Goal: Task Accomplishment & Management: Use online tool/utility

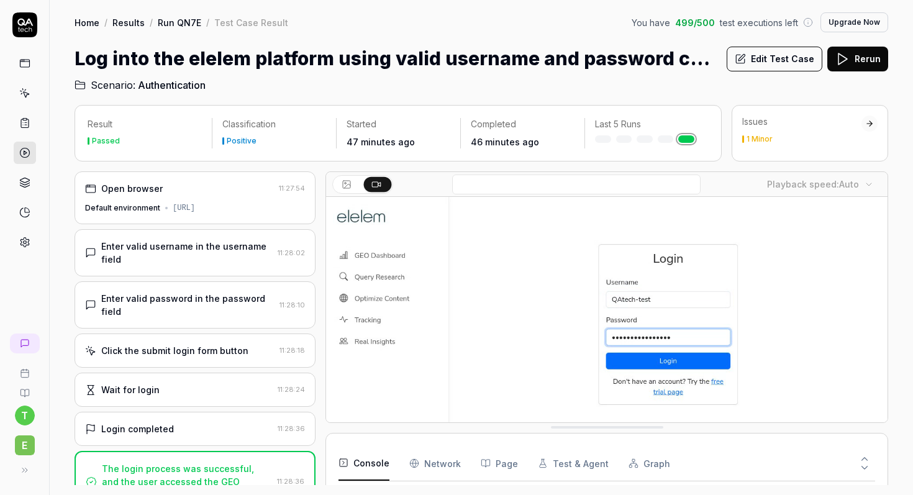
scroll to position [1411, 0]
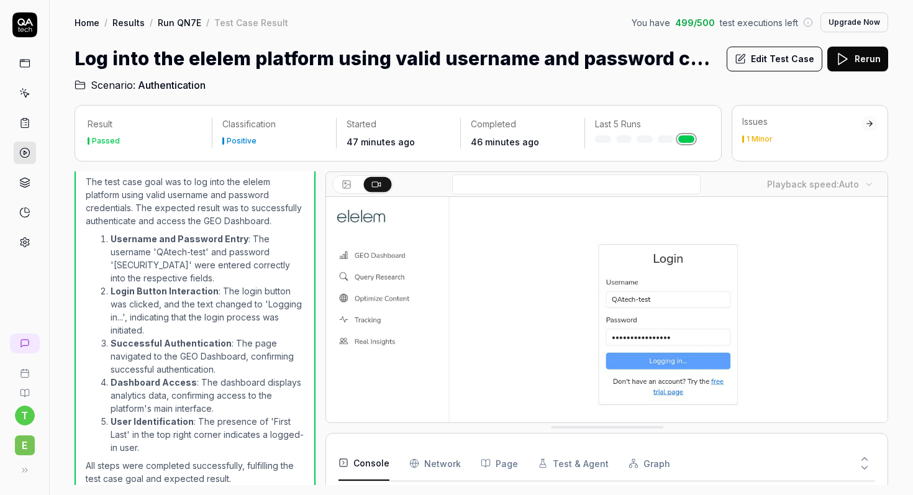
click at [183, 22] on link "Run QN7E" at bounding box center [179, 22] width 43 height 12
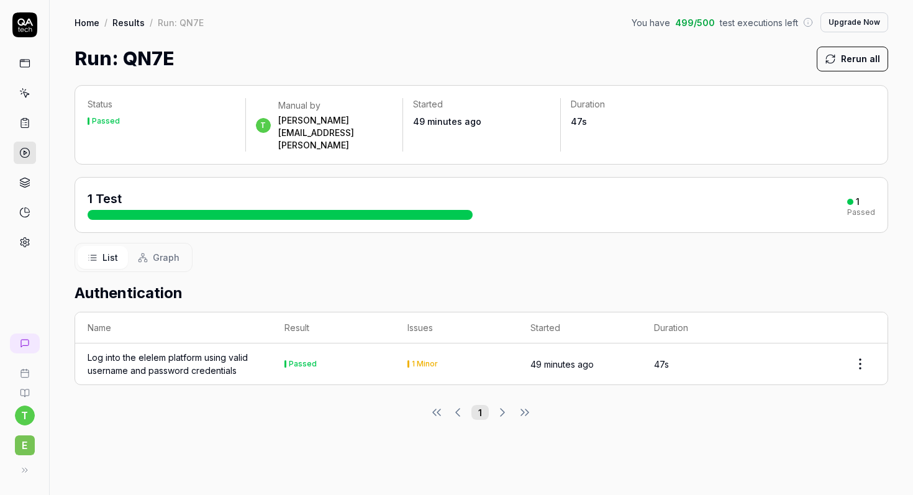
click at [137, 20] on link "Results" at bounding box center [128, 22] width 32 height 12
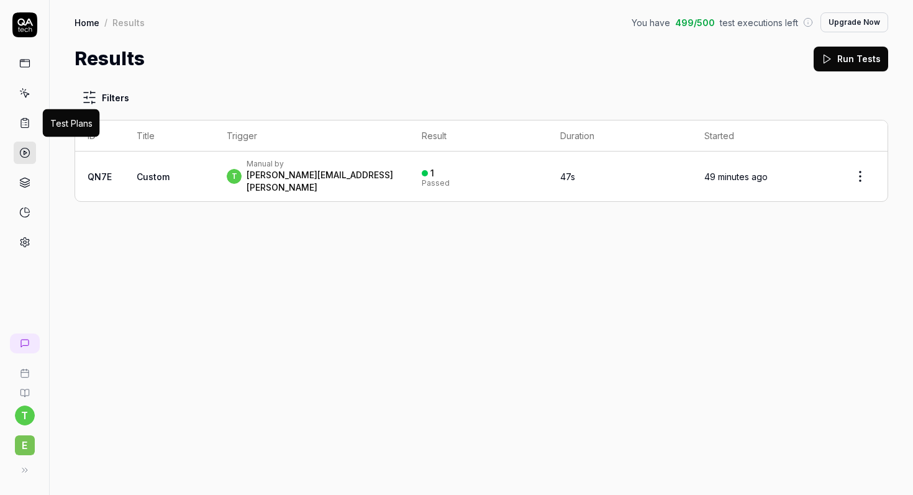
click at [24, 124] on icon at bounding box center [24, 122] width 11 height 11
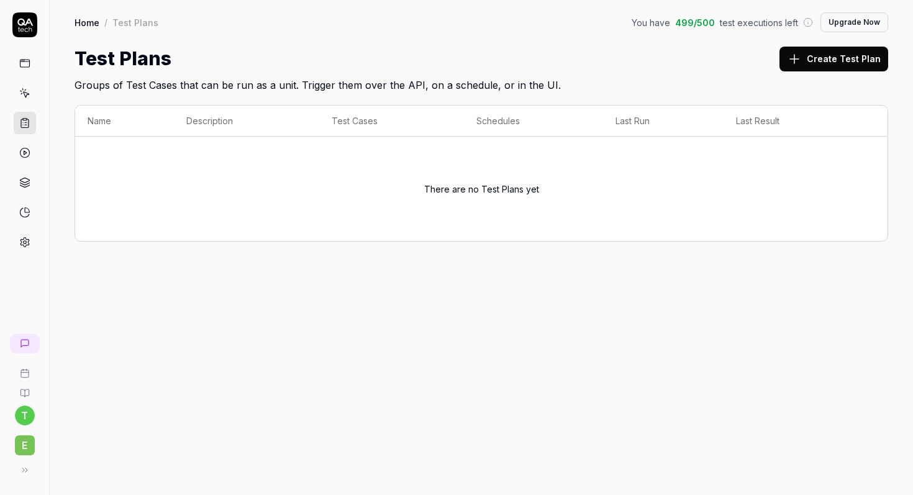
click at [30, 98] on icon at bounding box center [24, 93] width 11 height 11
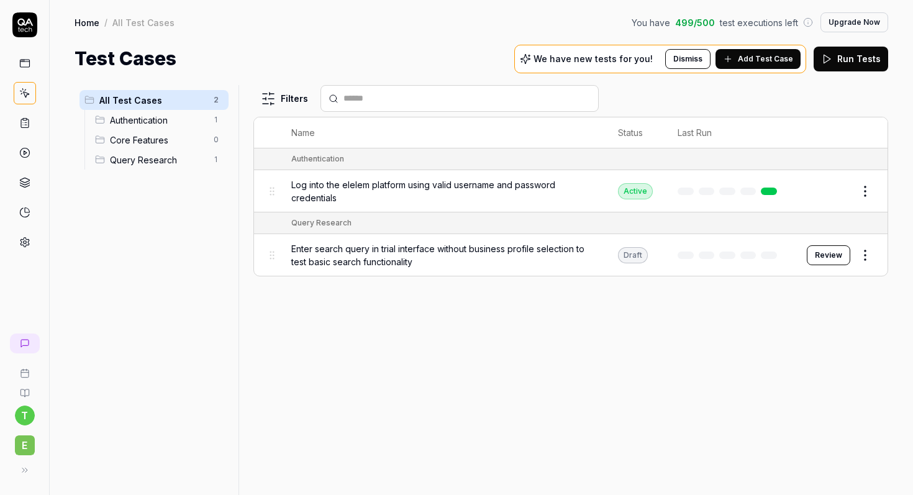
click at [145, 158] on span "Query Research" at bounding box center [158, 159] width 96 height 13
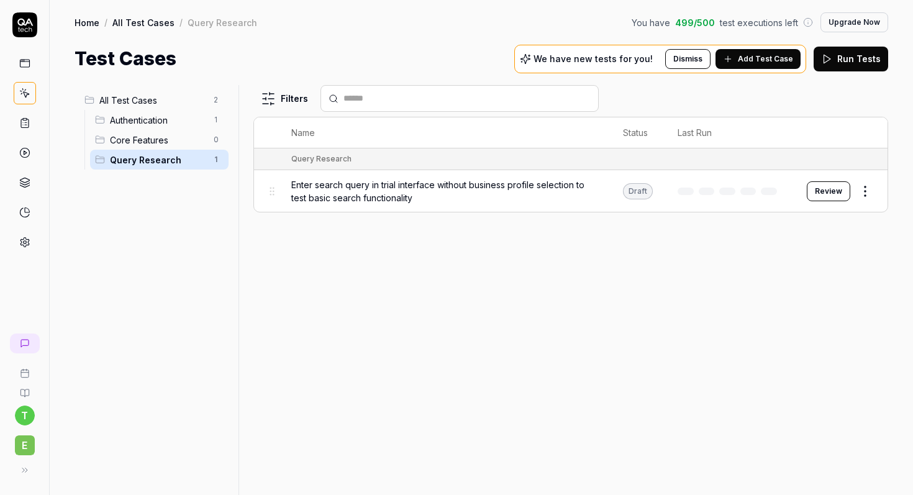
click at [835, 190] on button "Review" at bounding box center [828, 191] width 43 height 20
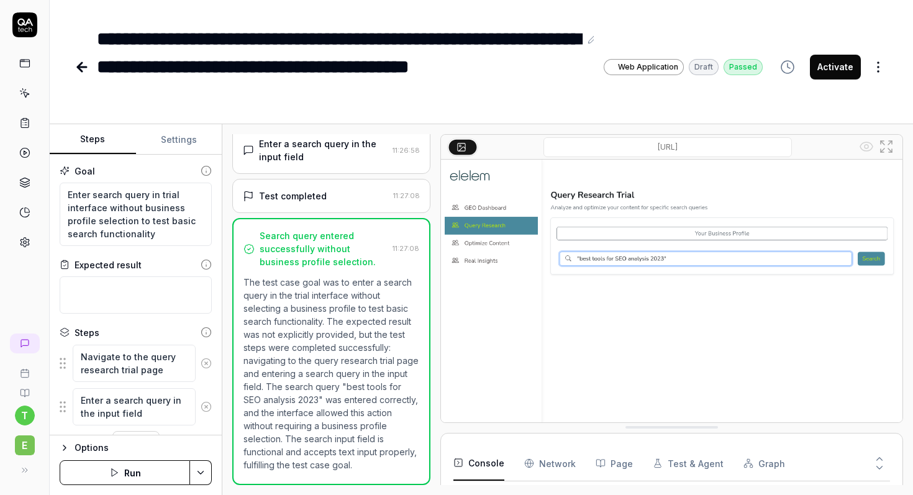
scroll to position [35, 0]
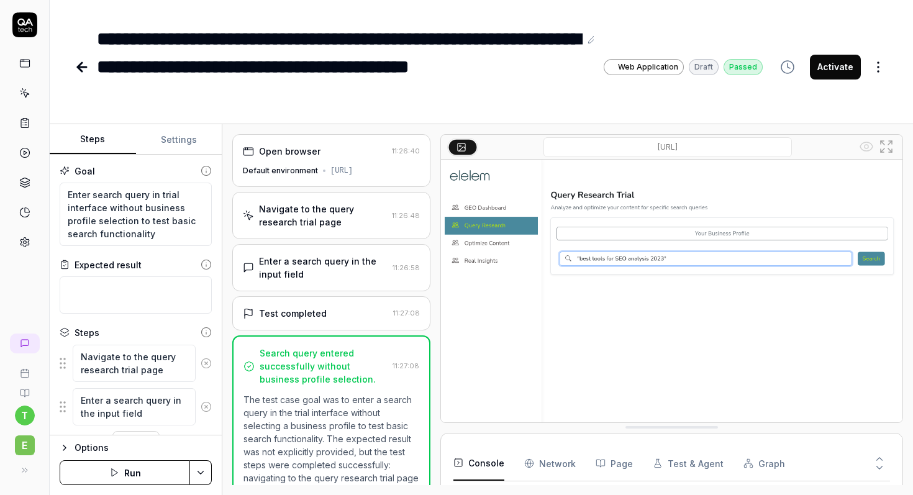
click at [290, 168] on div "Default environment" at bounding box center [280, 170] width 75 height 11
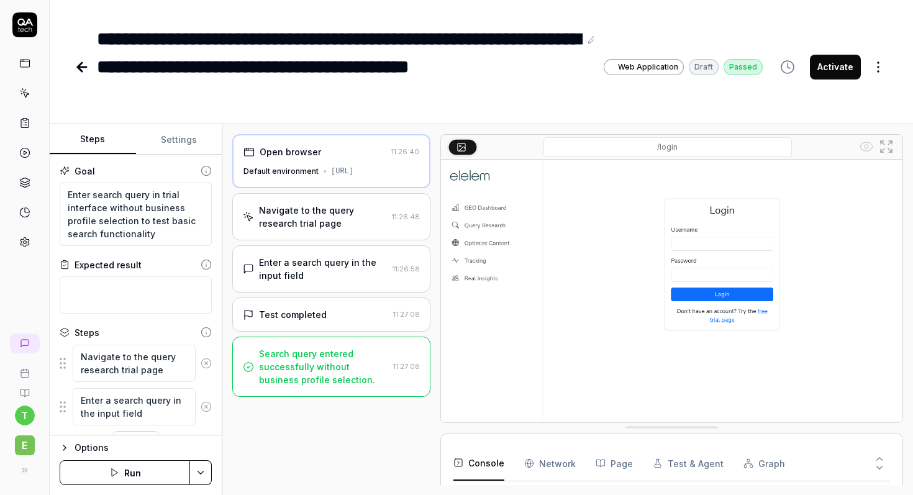
click at [310, 218] on div "Navigate to the query research trial page" at bounding box center [323, 217] width 128 height 26
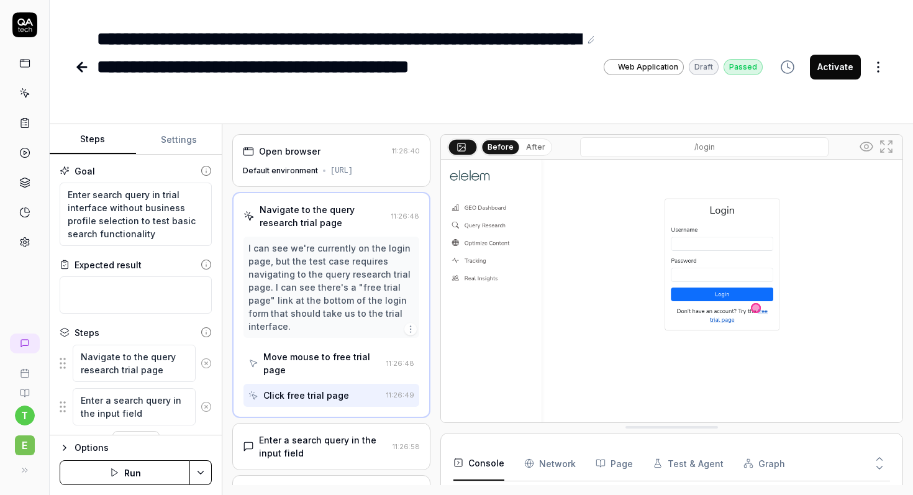
click at [307, 176] on div "Default environment" at bounding box center [280, 170] width 75 height 11
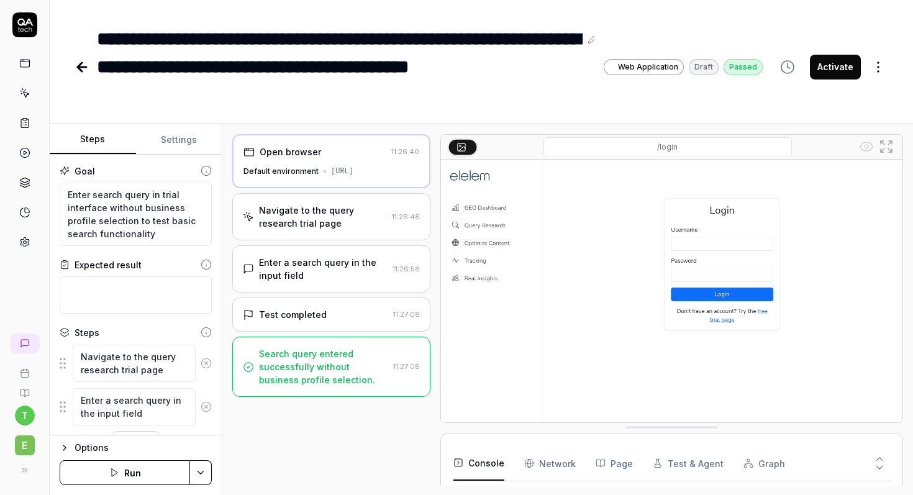
click at [311, 223] on div "Navigate to the query research trial page" at bounding box center [323, 217] width 128 height 26
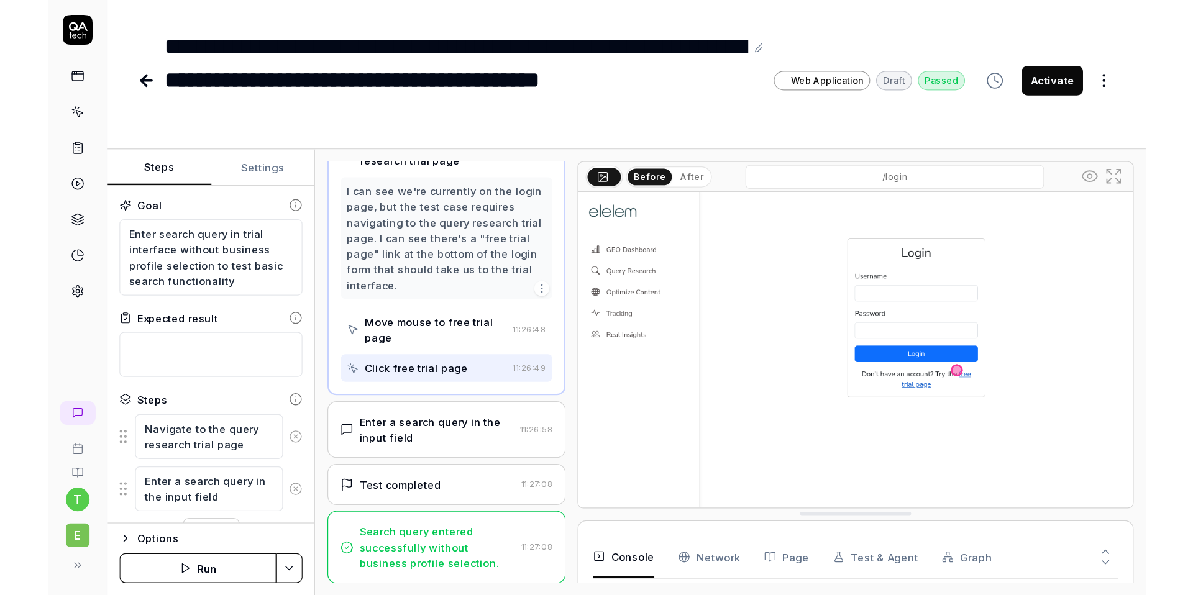
scroll to position [101, 0]
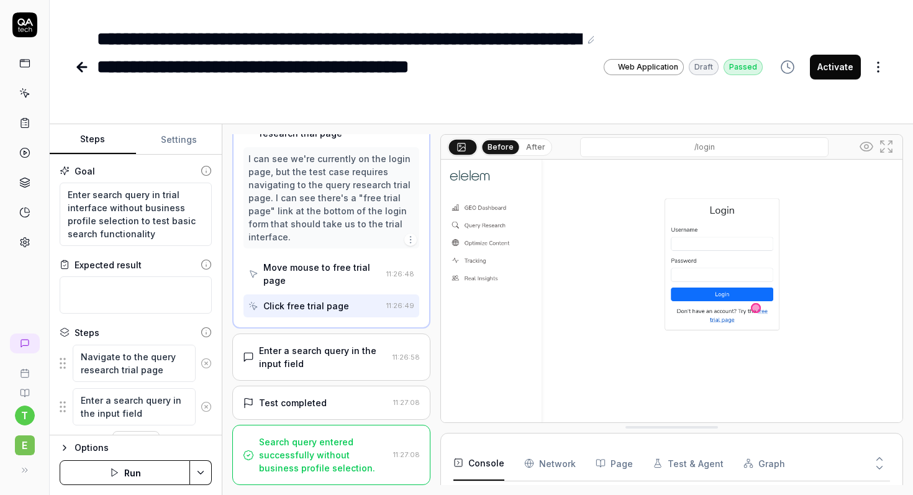
click at [93, 452] on div "Options" at bounding box center [143, 448] width 137 height 15
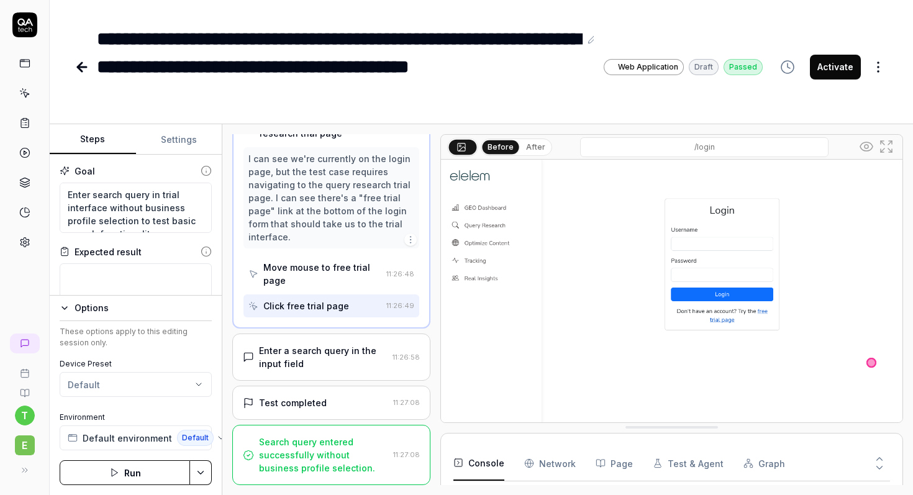
type textarea "*"
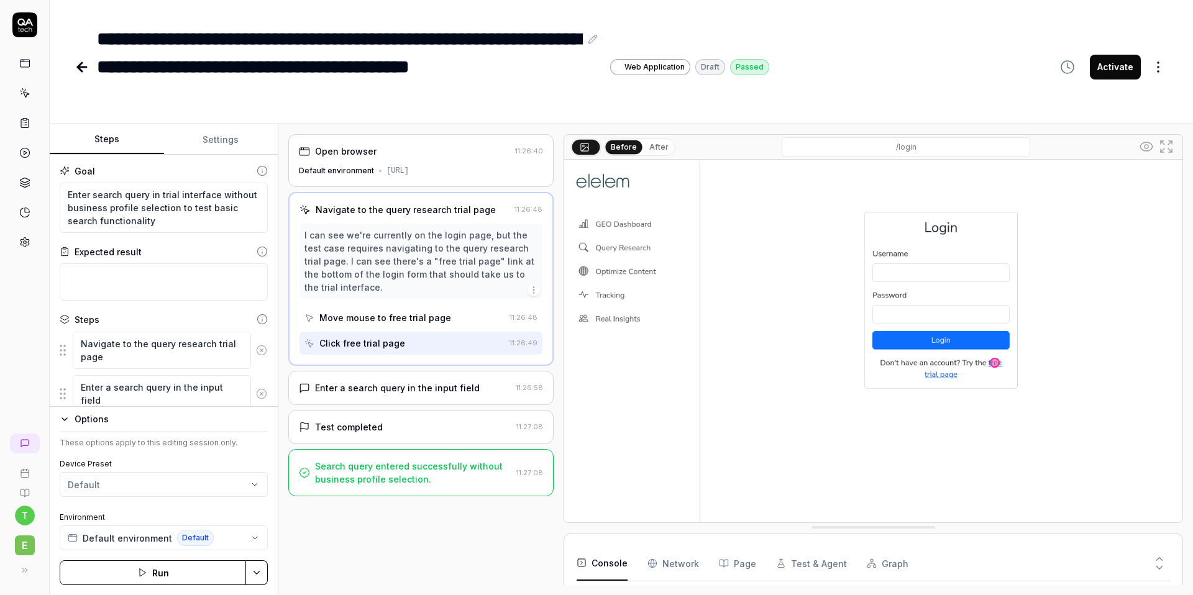
scroll to position [35, 0]
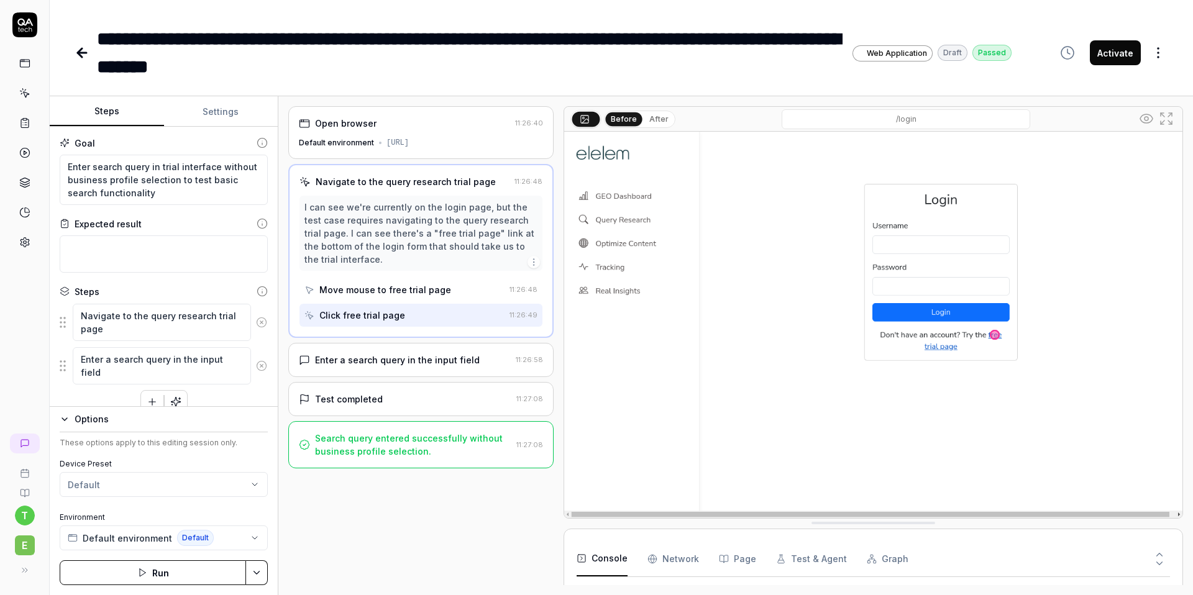
type textarea "*"
